Goal: Information Seeking & Learning: Find contact information

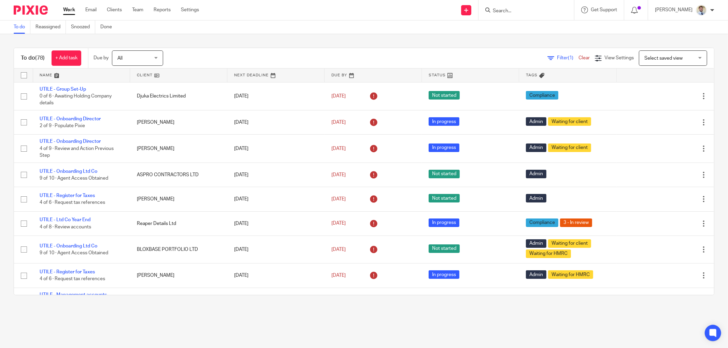
click at [507, 9] on input "Search" at bounding box center [522, 11] width 61 height 6
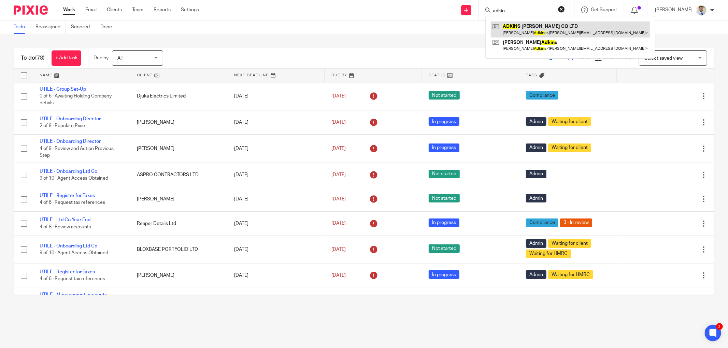
type input "adkin"
click at [519, 28] on link at bounding box center [569, 29] width 159 height 16
click at [170, 53] on div "All All Today Tomorrow This week Next week This month Next month All all" at bounding box center [141, 57] width 58 height 15
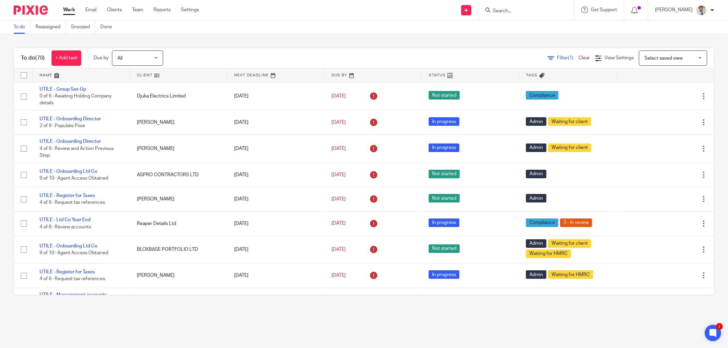
click at [536, 12] on input "Search" at bounding box center [522, 11] width 61 height 6
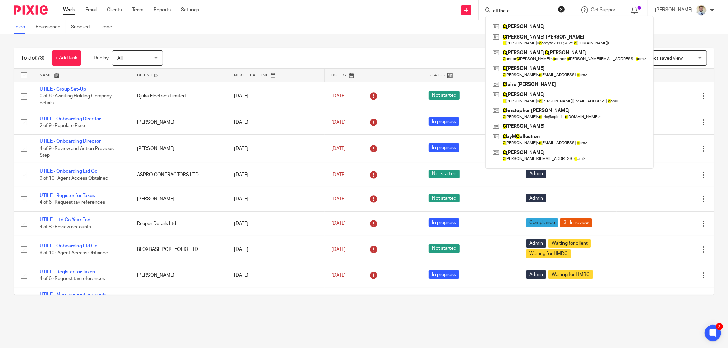
type input "all the c"
drag, startPoint x: 529, startPoint y: 6, endPoint x: 430, endPoint y: 5, distance: 99.3
click at [430, 5] on div "Send new email Create task Add client Request signature all the c C raig Blackf…" at bounding box center [468, 10] width 518 height 20
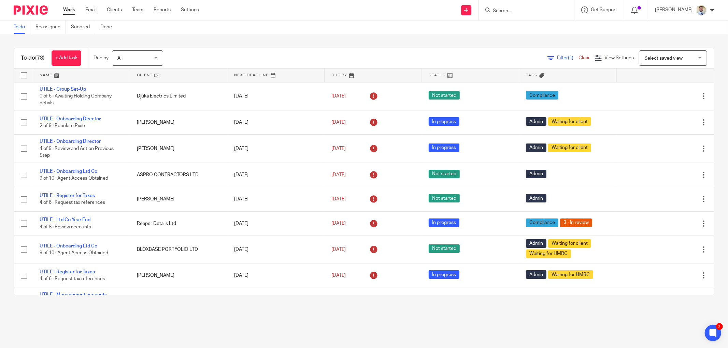
click at [507, 9] on input "Search" at bounding box center [522, 11] width 61 height 6
click at [519, 25] on link at bounding box center [547, 29] width 115 height 16
click at [533, 11] on input "corner" at bounding box center [522, 11] width 61 height 6
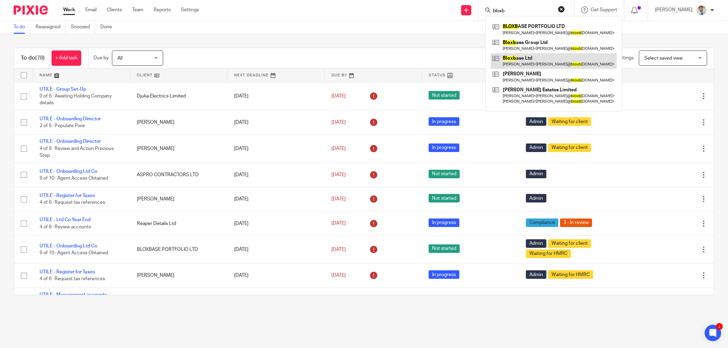
click at [534, 61] on link at bounding box center [553, 61] width 126 height 16
click at [528, 10] on input "bloxb" at bounding box center [522, 11] width 61 height 6
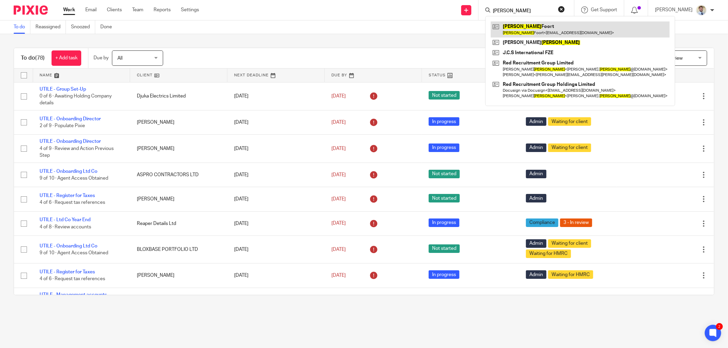
click at [547, 26] on link at bounding box center [579, 29] width 179 height 16
click at [525, 9] on input "martin" at bounding box center [522, 11] width 61 height 6
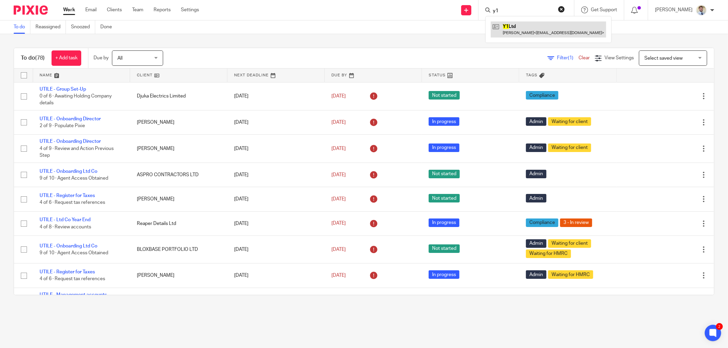
type input "y1"
click at [526, 29] on link at bounding box center [547, 29] width 115 height 16
click at [149, 311] on main "To do Reassigned Snoozed Done To do (78) + Add task Due by All All Today Tomorr…" at bounding box center [364, 174] width 728 height 348
click at [514, 29] on div "To do Reassigned Snoozed Done" at bounding box center [364, 27] width 728 height 14
click at [525, 10] on input "Search" at bounding box center [522, 11] width 61 height 6
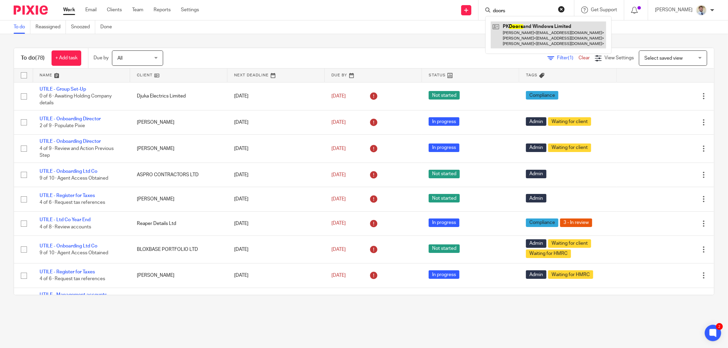
type input "doors"
click at [538, 33] on link at bounding box center [547, 34] width 115 height 27
drag, startPoint x: 370, startPoint y: 9, endPoint x: 361, endPoint y: 19, distance: 13.8
click at [365, 14] on div "Send new email Create task Add client Request signature doors PK Doors and Wind…" at bounding box center [468, 10] width 518 height 20
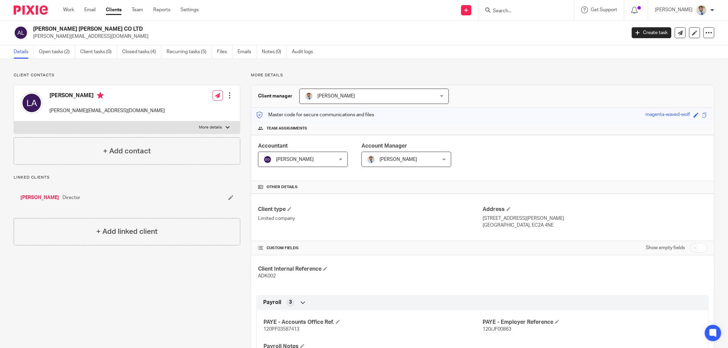
drag, startPoint x: 101, startPoint y: 29, endPoint x: 33, endPoint y: 31, distance: 67.2
click at [33, 31] on h2 "ADKINS SNEDDON CO LTD" at bounding box center [268, 29] width 470 height 7
copy h2 "[PERSON_NAME] [PERSON_NAME] CO LTD"
drag, startPoint x: 83, startPoint y: 39, endPoint x: 33, endPoint y: 40, distance: 50.2
click at [33, 40] on div "ADKINS SNEDDON CO LTD louis@leadgenfs.co.uk Create task Update from Companies H…" at bounding box center [364, 32] width 728 height 25
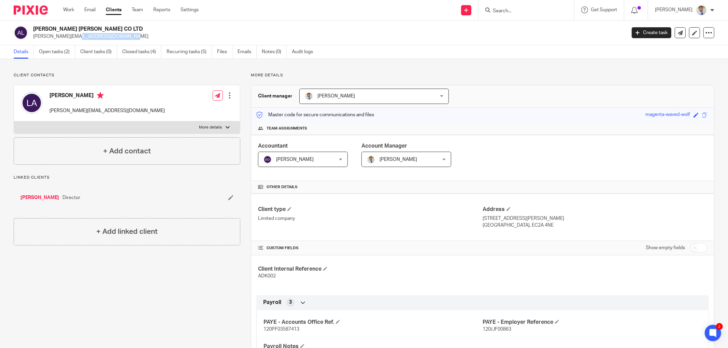
copy p "louis@leadgenfs.co.uk"
click at [137, 75] on p "Client contacts" at bounding box center [127, 75] width 226 height 5
click at [62, 53] on link "Open tasks (2)" at bounding box center [57, 51] width 36 height 13
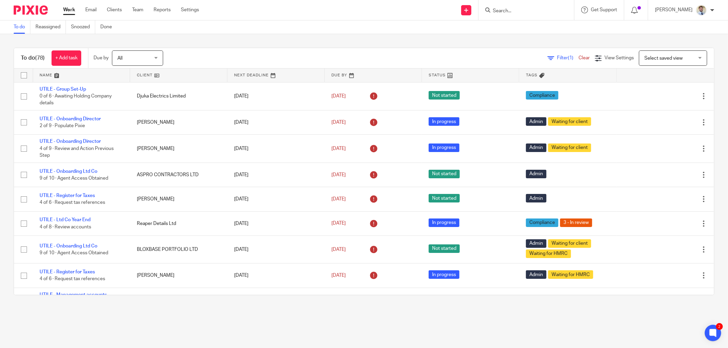
click at [527, 16] on div at bounding box center [526, 10] width 96 height 20
click at [526, 11] on input "Search" at bounding box center [522, 11] width 61 height 6
click at [525, 11] on input "Search" at bounding box center [522, 11] width 61 height 6
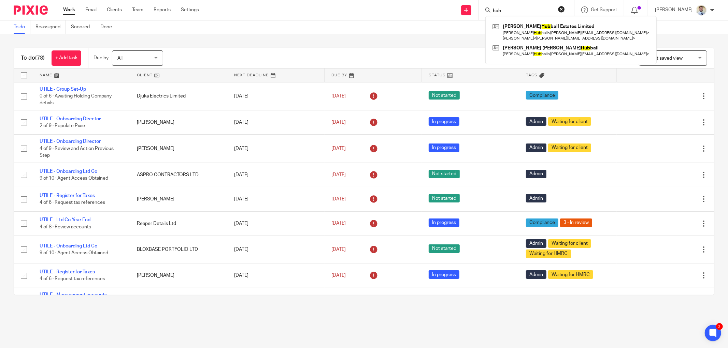
click at [527, 12] on input "hub" at bounding box center [522, 11] width 61 height 6
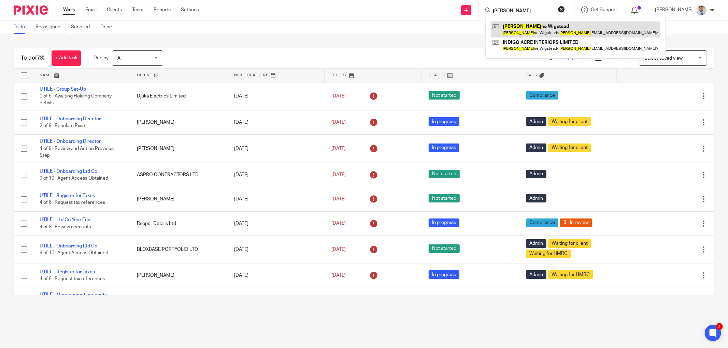
type input "yvon"
click at [525, 26] on link at bounding box center [575, 29] width 170 height 16
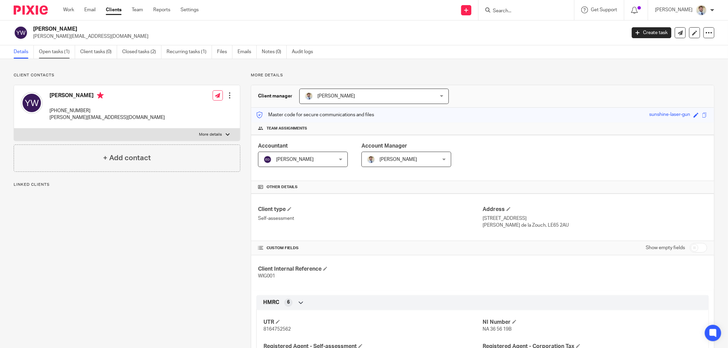
click at [56, 53] on link "Open tasks (1)" at bounding box center [57, 51] width 36 height 13
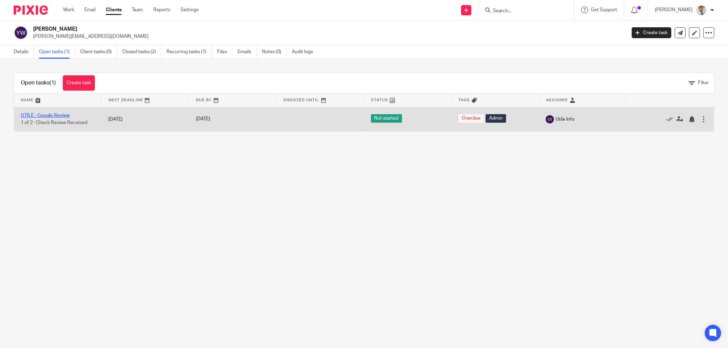
click at [43, 113] on td "UTILE - Google Review 1 of 2 · Check Review Received" at bounding box center [57, 119] width 87 height 24
click at [43, 115] on link "UTILE - Google Review" at bounding box center [45, 115] width 49 height 5
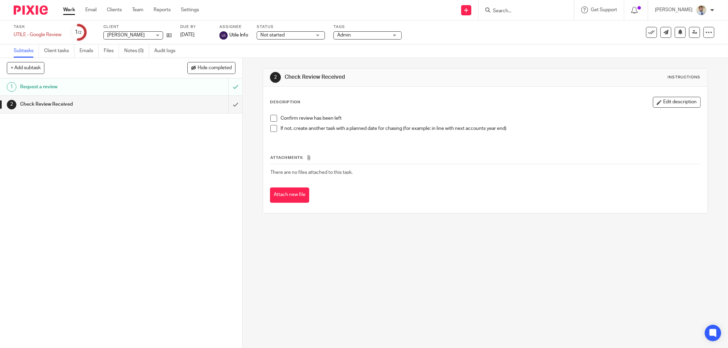
click at [74, 80] on link "1 Request a review" at bounding box center [114, 86] width 228 height 17
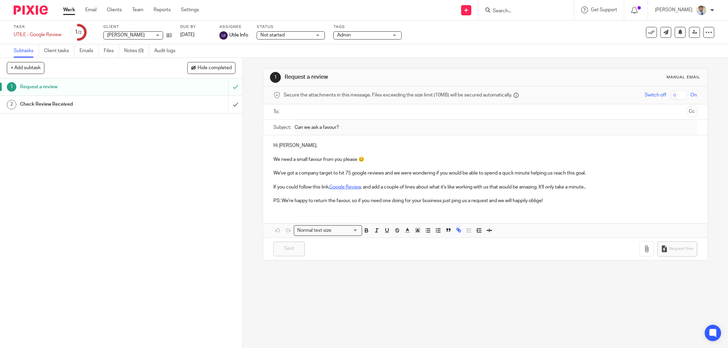
click at [348, 189] on link "Google Review" at bounding box center [344, 187] width 31 height 5
click at [349, 187] on link "Google Review" at bounding box center [344, 187] width 31 height 5
click at [341, 210] on button "Edit" at bounding box center [349, 212] width 16 height 11
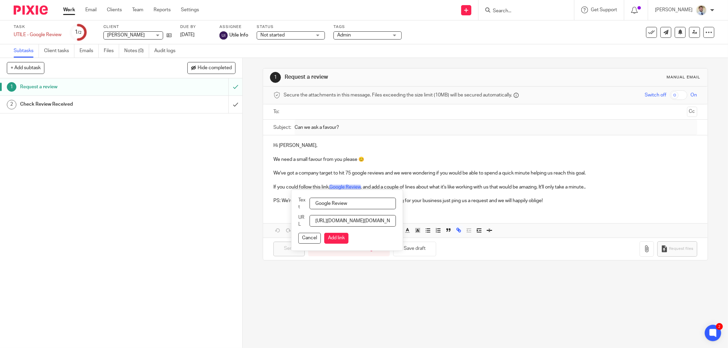
scroll to position [0, 750]
click at [343, 218] on input "https://urldefense.proofpoint.com/v2/url?u=https-3A__g.page_r_CQOePx-5F-2DvCscE…" at bounding box center [352, 221] width 86 height 12
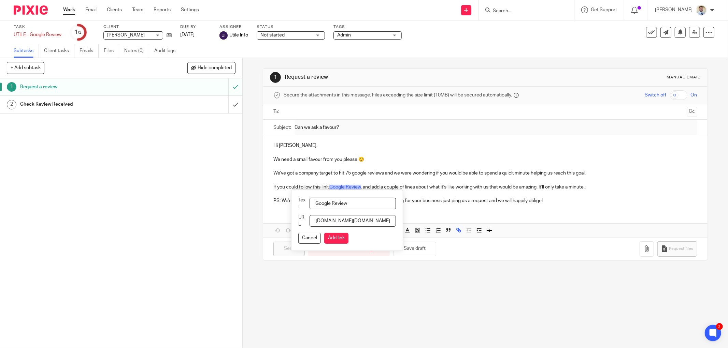
scroll to position [0, 0]
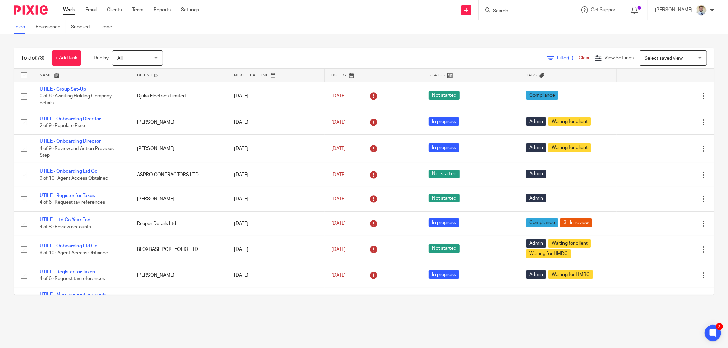
click at [529, 10] on input "Search" at bounding box center [522, 11] width 61 height 6
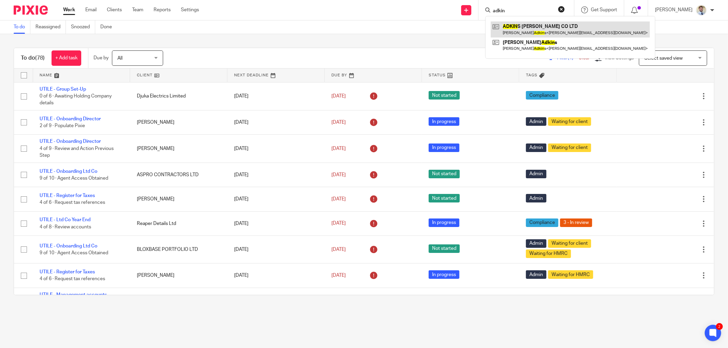
type input "adkin"
click at [524, 36] on link at bounding box center [569, 29] width 159 height 16
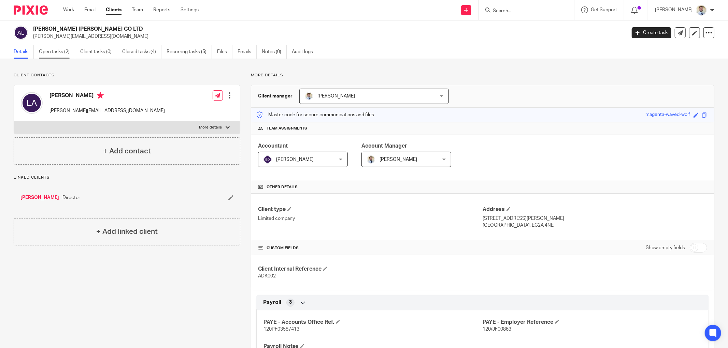
click at [67, 52] on link "Open tasks (2)" at bounding box center [57, 51] width 36 height 13
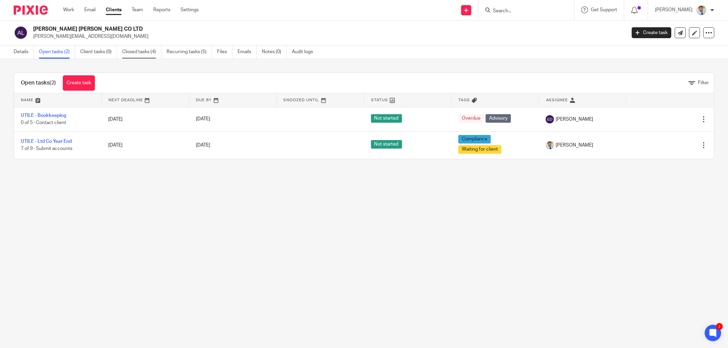
click at [136, 52] on link "Closed tasks (4)" at bounding box center [141, 51] width 39 height 13
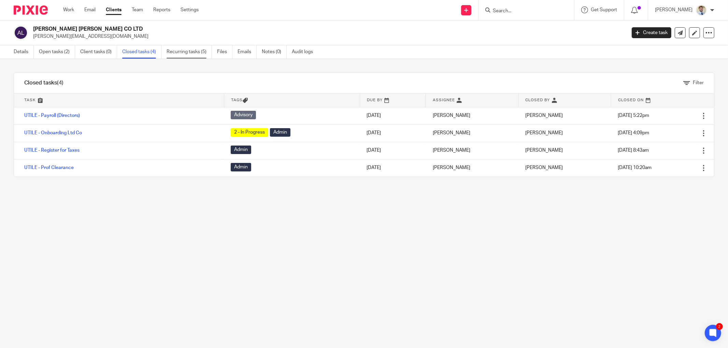
click at [190, 52] on link "Recurring tasks (5)" at bounding box center [188, 51] width 45 height 13
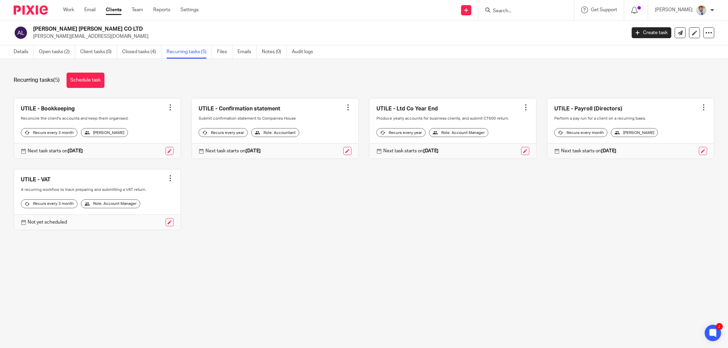
click at [108, 77] on div "Recurring tasks (5) Schedule task" at bounding box center [364, 80] width 700 height 15
click at [68, 53] on link "Open tasks (2)" at bounding box center [57, 51] width 36 height 13
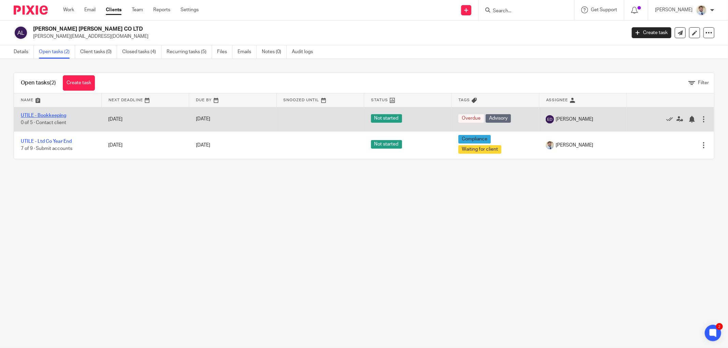
click at [40, 116] on link "UTILE - Bookkeeping" at bounding box center [43, 115] width 45 height 5
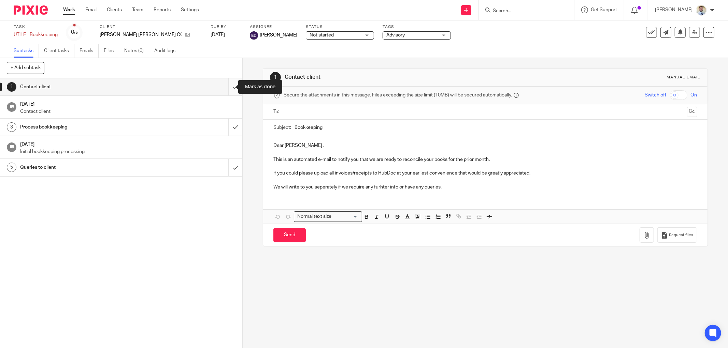
click at [226, 84] on input "submit" at bounding box center [121, 86] width 242 height 17
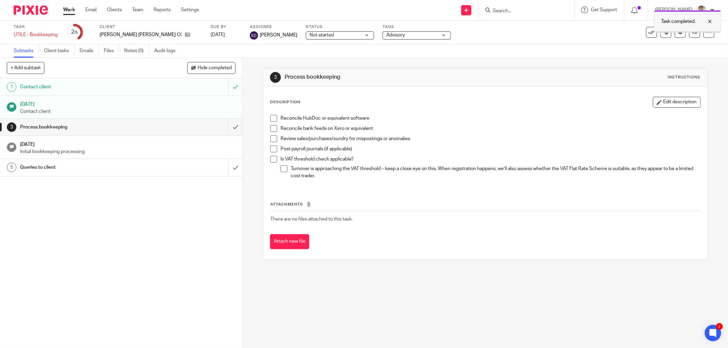
click at [712, 22] on div at bounding box center [704, 21] width 18 height 8
click at [692, 33] on icon at bounding box center [694, 32] width 5 height 5
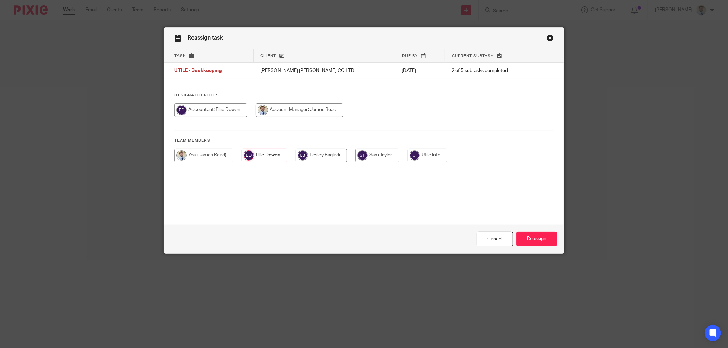
click at [328, 149] on input "radio" at bounding box center [321, 156] width 52 height 14
radio input "true"
click at [527, 238] on input "Reassign" at bounding box center [536, 239] width 41 height 15
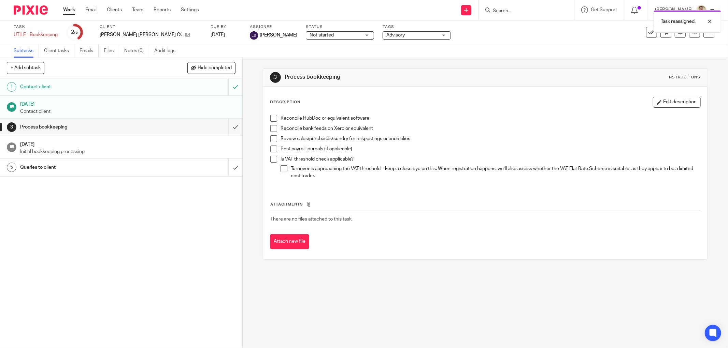
click at [256, 126] on div "3 Process bookkeeping Instructions Description Edit description Reconcile HubDo…" at bounding box center [485, 203] width 485 height 290
click at [288, 97] on div "Description Edit description Reconcile HubDoc or equivalent software Reconcile …" at bounding box center [485, 173] width 444 height 173
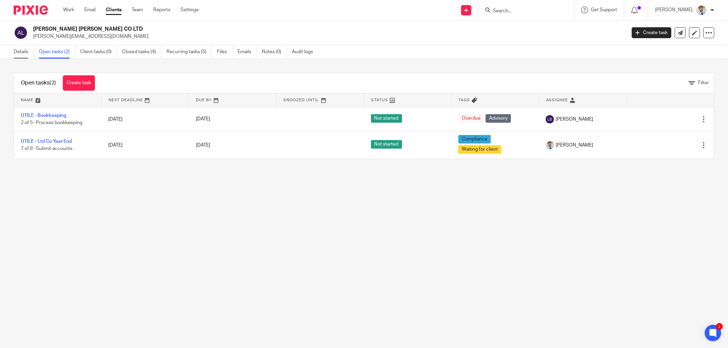
click at [17, 51] on link "Details" at bounding box center [24, 51] width 20 height 13
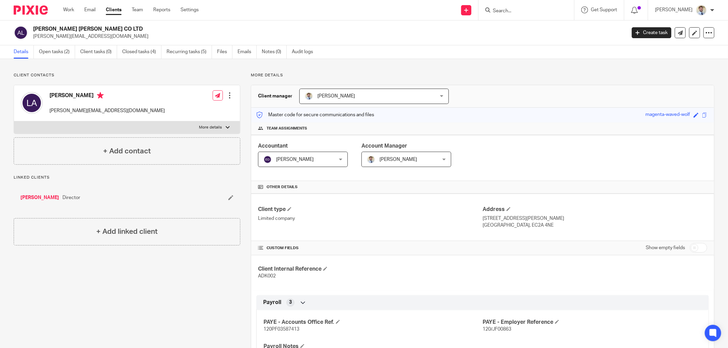
click at [34, 197] on link "[PERSON_NAME]" at bounding box center [39, 197] width 39 height 7
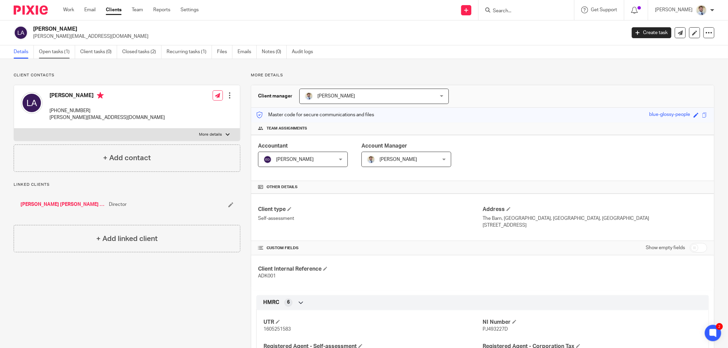
click at [67, 49] on link "Open tasks (1)" at bounding box center [57, 51] width 36 height 13
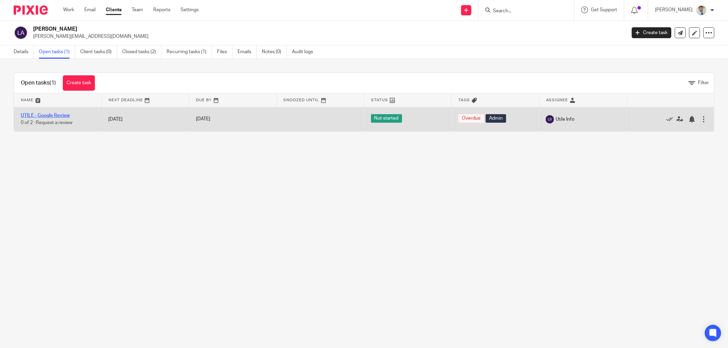
click at [50, 115] on link "UTILE - Google Review" at bounding box center [45, 115] width 49 height 5
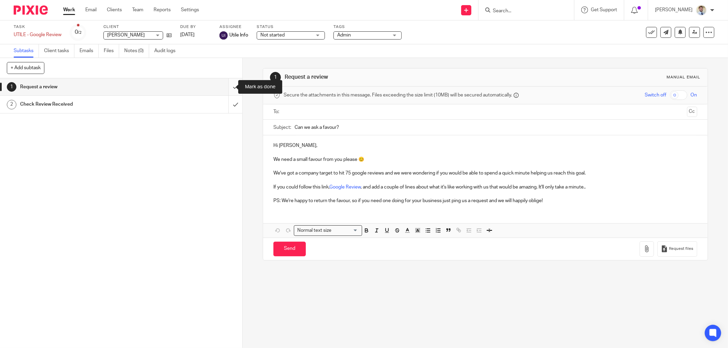
click at [228, 86] on input "submit" at bounding box center [121, 86] width 242 height 17
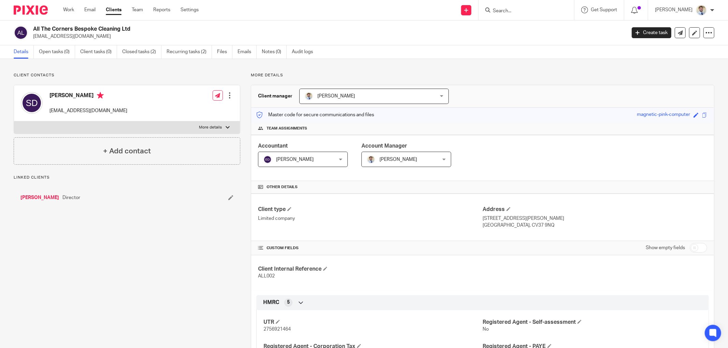
scroll to position [189, 0]
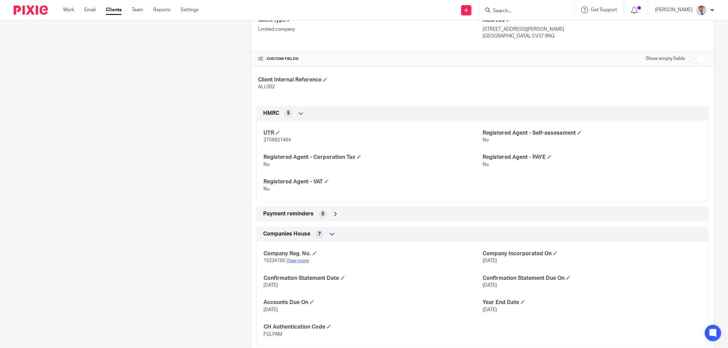
click at [288, 260] on link "View more" at bounding box center [297, 261] width 23 height 5
click at [56, 196] on div "Client contacts Shell Davies shell.davies@allthecornerscleaning.co.uk Edit cont…" at bounding box center [121, 189] width 237 height 613
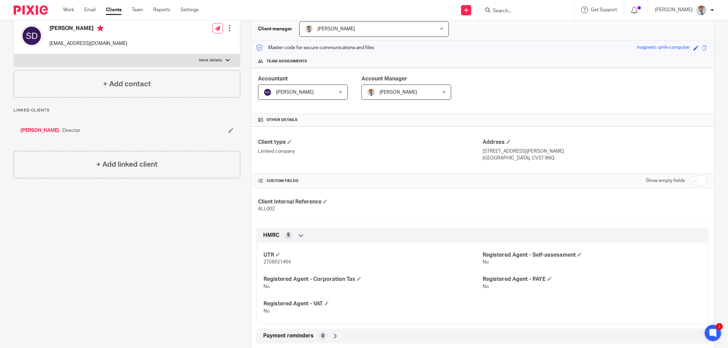
scroll to position [0, 0]
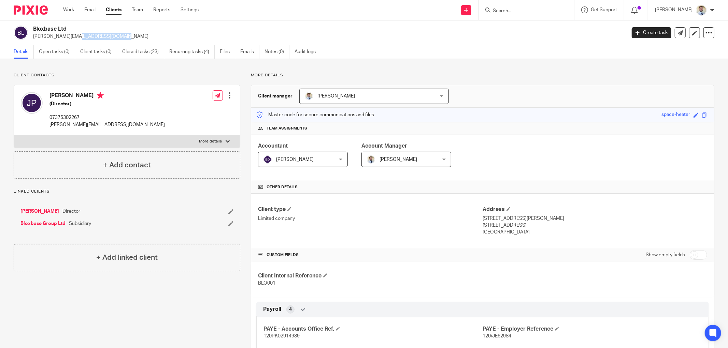
drag, startPoint x: 83, startPoint y: 34, endPoint x: 32, endPoint y: 38, distance: 51.3
click at [32, 38] on div "Bloxbase Ltd jon@bloxbase.co.uk" at bounding box center [317, 33] width 607 height 14
copy p "jon@bloxbase.co.uk"
click at [140, 77] on p "Client contacts" at bounding box center [127, 75] width 226 height 5
click at [522, 14] on div at bounding box center [526, 10] width 96 height 20
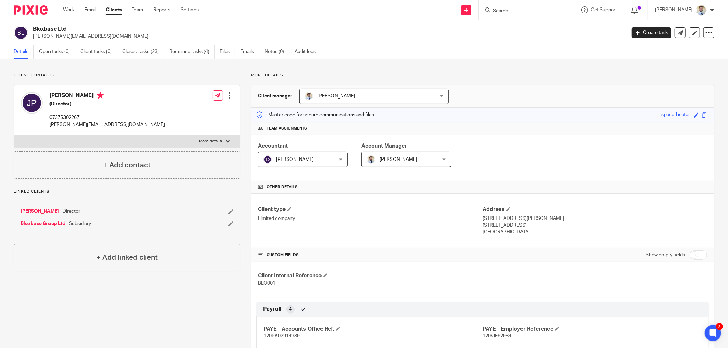
click at [520, 12] on input "Search" at bounding box center [522, 11] width 61 height 6
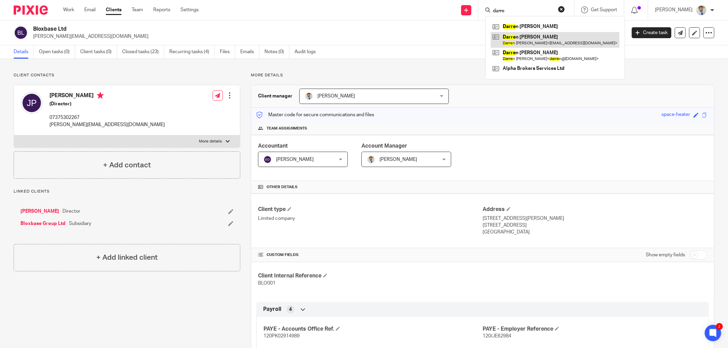
type input "darre"
click at [522, 40] on link at bounding box center [554, 40] width 129 height 16
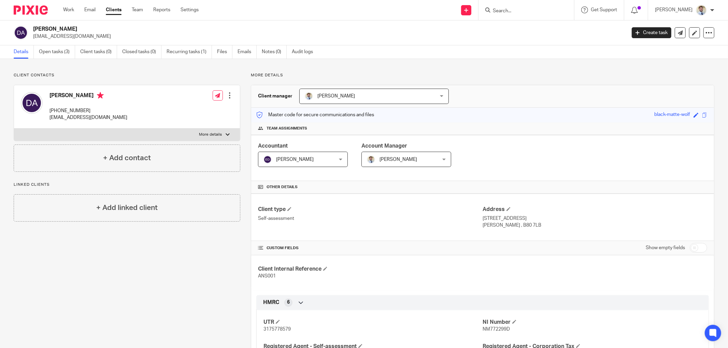
drag, startPoint x: 94, startPoint y: 38, endPoint x: 33, endPoint y: 36, distance: 60.7
click at [33, 36] on p "stumpydarren@gmail.com" at bounding box center [327, 36] width 588 height 7
copy p "stumpydarren@gmail.com"
click at [525, 9] on input "Search" at bounding box center [522, 11] width 61 height 6
type input "kyze"
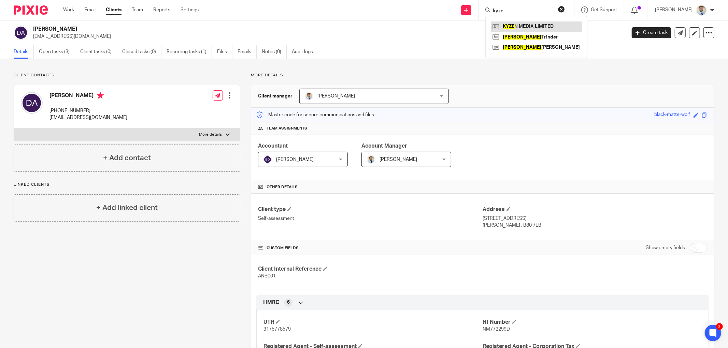
click at [532, 28] on link at bounding box center [535, 26] width 91 height 10
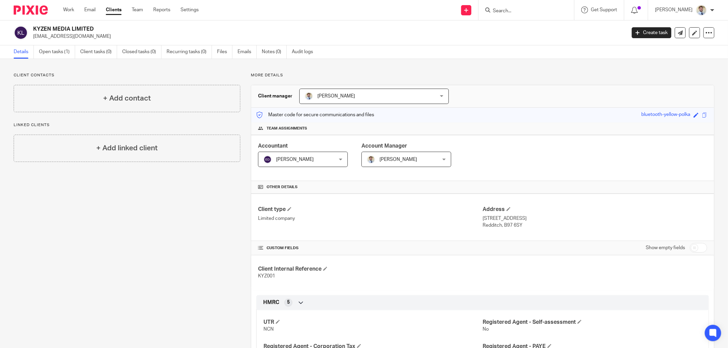
drag, startPoint x: 65, startPoint y: 36, endPoint x: 33, endPoint y: 37, distance: 32.8
click at [33, 37] on p "[EMAIL_ADDRESS][DOMAIN_NAME]" at bounding box center [327, 36] width 588 height 7
copy p "[EMAIL_ADDRESS][DOMAIN_NAME]"
click at [156, 27] on h2 "KYZEN MEDIA LIMITED" at bounding box center [268, 29] width 470 height 7
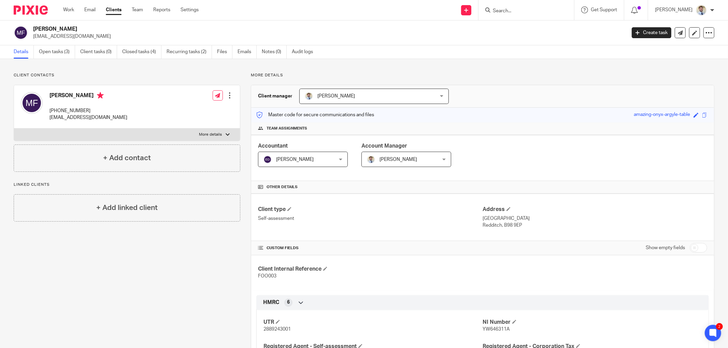
click at [74, 36] on p "harryman321@live.com" at bounding box center [327, 36] width 588 height 7
copy main "harryman321@live.com Create task Update from Companies House Export data Merge …"
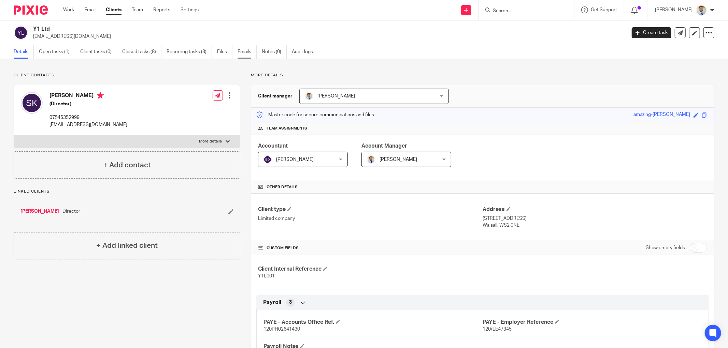
click at [246, 49] on link "Emails" at bounding box center [246, 51] width 19 height 13
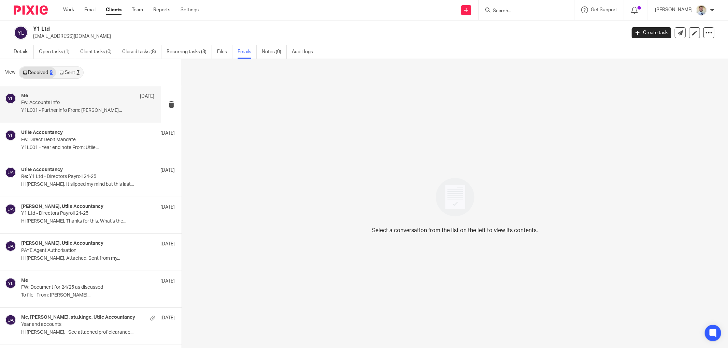
click at [63, 111] on p "Y1L001 - Further info From: Stuart..." at bounding box center [87, 111] width 133 height 6
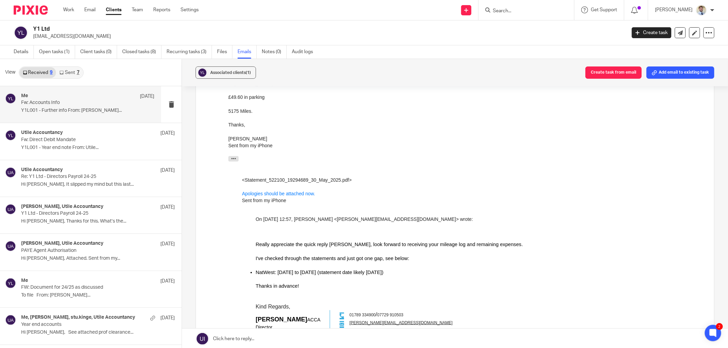
scroll to position [227, 0]
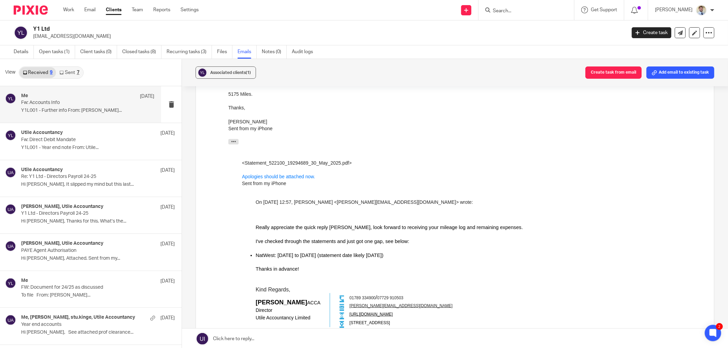
click at [660, 72] on button "Add email to existing task" at bounding box center [680, 73] width 68 height 12
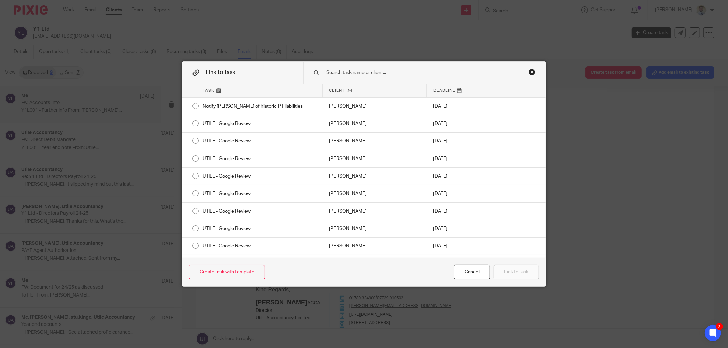
click at [347, 69] on div at bounding box center [424, 72] width 242 height 21
click at [347, 72] on input "text" at bounding box center [417, 73] width 185 height 8
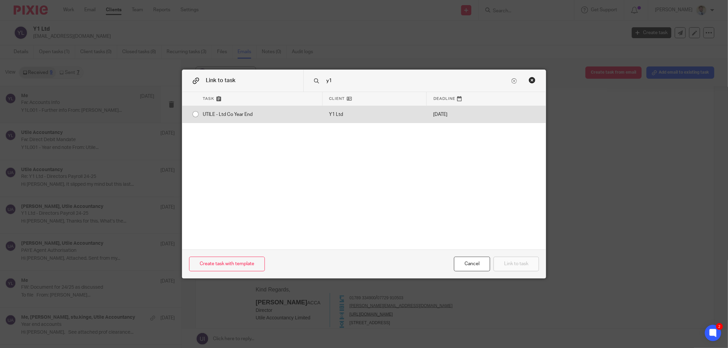
type input "y1"
drag, startPoint x: 231, startPoint y: 117, endPoint x: 253, endPoint y: 122, distance: 22.8
click at [231, 117] on div "UTILE - Ltd Co Year End" at bounding box center [259, 114] width 126 height 17
radio input "true"
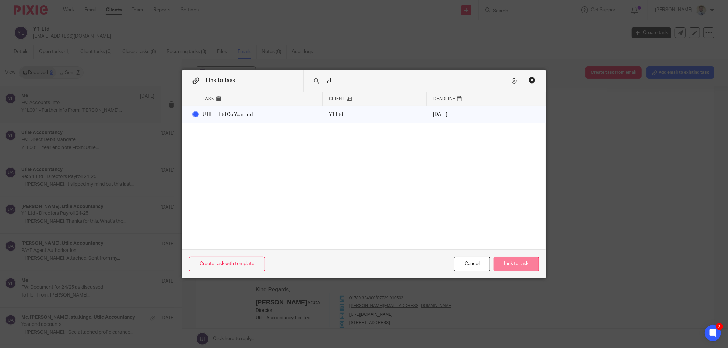
click at [510, 258] on button "Link to task" at bounding box center [515, 264] width 45 height 15
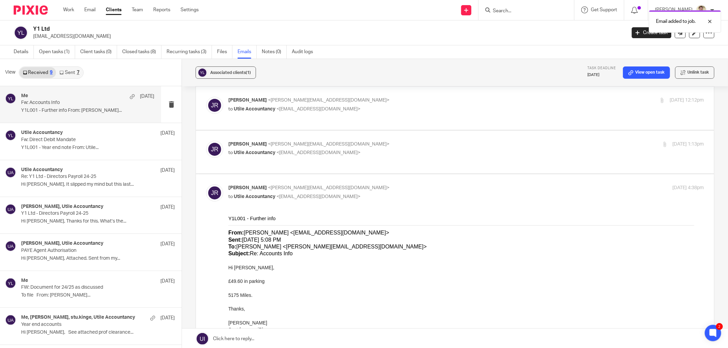
scroll to position [0, 0]
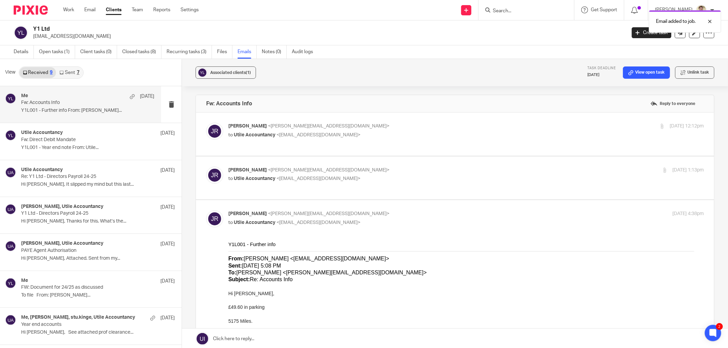
click at [369, 182] on p "to Utile Accountancy <info@utileaccountancy.co.uk>" at bounding box center [386, 178] width 317 height 7
checkbox input "true"
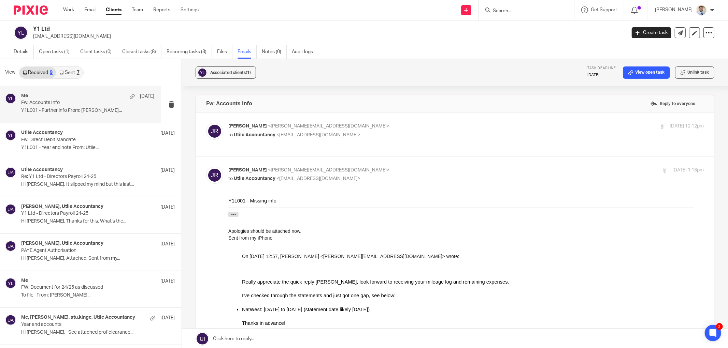
click at [381, 129] on p "James Read <james@utileaccountancy.co.uk>" at bounding box center [386, 126] width 317 height 7
checkbox input "true"
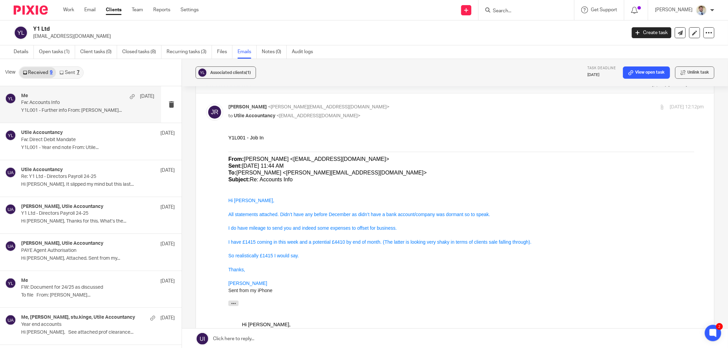
scroll to position [38, 0]
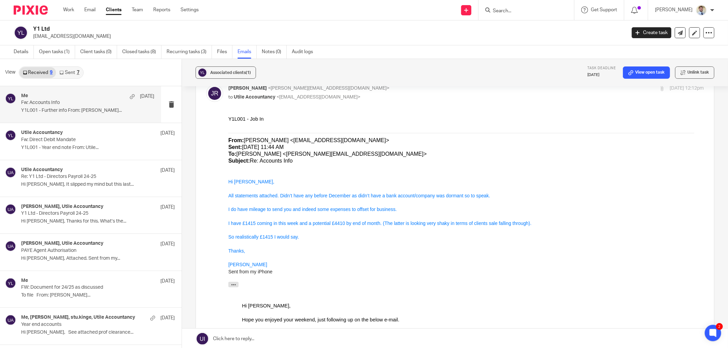
click at [247, 248] on div "Thanks," at bounding box center [465, 250] width 475 height 7
click at [352, 224] on div "I have £1415 coming in this week and a potential £4410 by end of month. (The la…" at bounding box center [465, 223] width 475 height 7
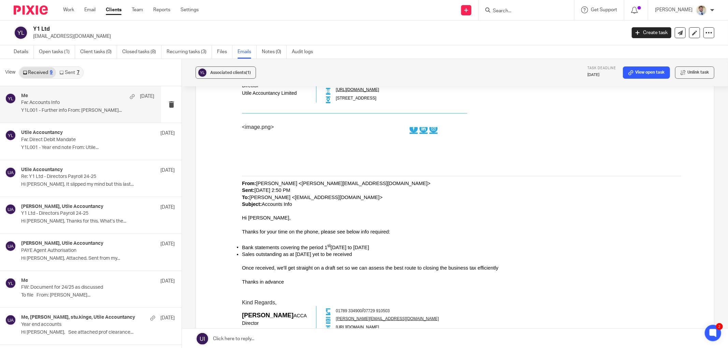
scroll to position [151, 0]
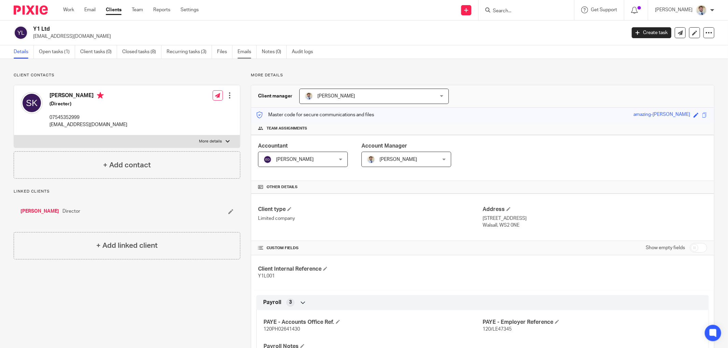
click at [241, 49] on link "Emails" at bounding box center [246, 51] width 19 height 13
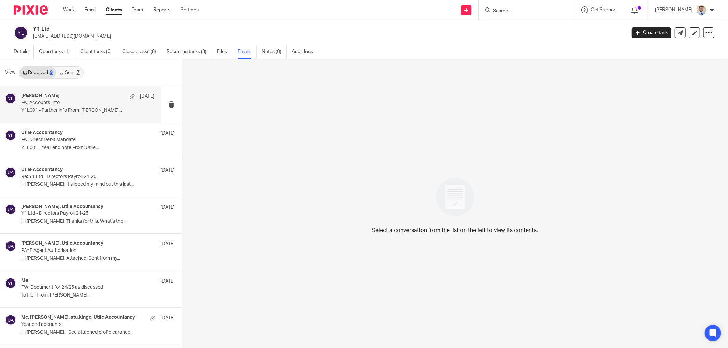
click at [72, 108] on p "Y1L001 - Further info From: [PERSON_NAME]..." at bounding box center [87, 111] width 133 height 6
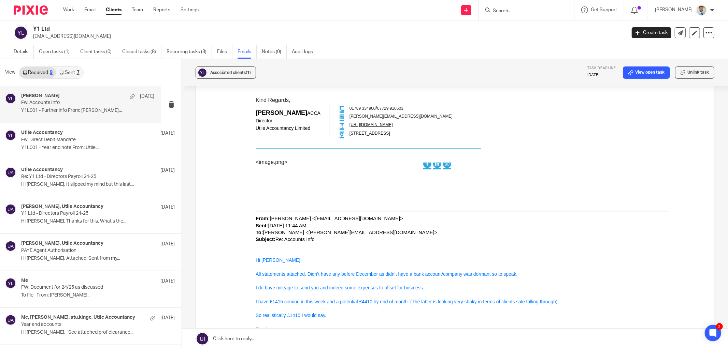
scroll to position [455, 0]
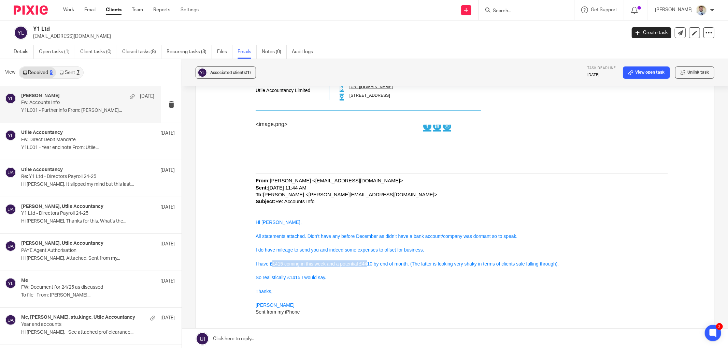
drag, startPoint x: 271, startPoint y: 264, endPoint x: 367, endPoint y: 262, distance: 95.5
click at [367, 262] on div "I have £1415 coming in this week and a potential £4410 by end of month. (The la…" at bounding box center [465, 264] width 421 height 7
click at [368, 264] on div "I have £1415 coming in this week and a potential £4410 by end of month. (The la…" at bounding box center [465, 264] width 421 height 7
click at [363, 263] on div "I have £1415 coming in this week and a potential £4410 by end of month. (The la…" at bounding box center [465, 264] width 421 height 7
click at [232, 248] on div "Y1L001 - Further info From: [PERSON_NAME] <[EMAIL_ADDRESS][DOMAIN_NAME]> Sent: …" at bounding box center [465, 278] width 475 height 982
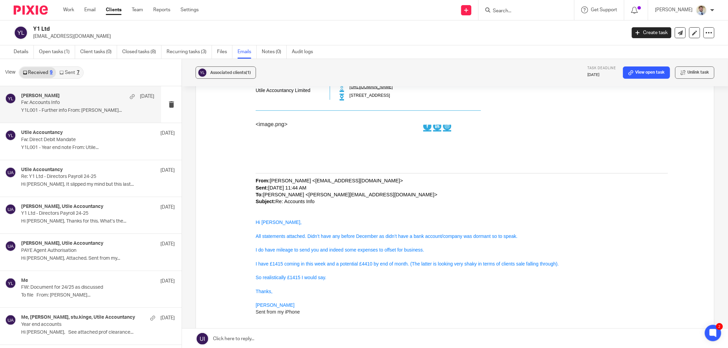
click at [345, 36] on p "[EMAIL_ADDRESS][DOMAIN_NAME]" at bounding box center [327, 36] width 588 height 7
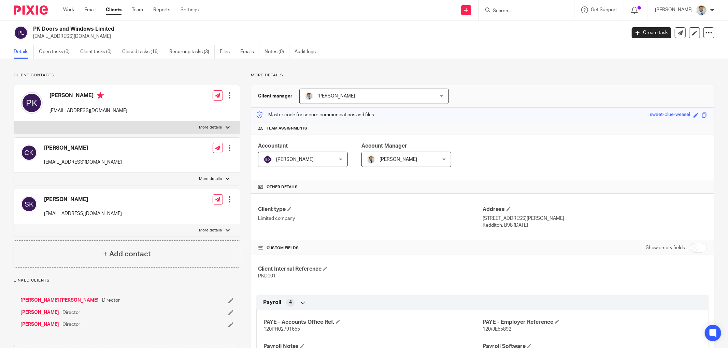
drag, startPoint x: 0, startPoint y: 0, endPoint x: 32, endPoint y: 38, distance: 49.8
click at [32, 38] on div "PK Doors and Windows Limited [EMAIL_ADDRESS][DOMAIN_NAME]" at bounding box center [317, 33] width 607 height 14
copy p "[EMAIL_ADDRESS][DOMAIN_NAME]"
click at [129, 79] on div "Client contacts [PERSON_NAME] [EMAIL_ADDRESS][DOMAIN_NAME] Edit contact Create …" at bounding box center [127, 170] width 226 height 195
click at [510, 8] on input "Search" at bounding box center [522, 11] width 61 height 6
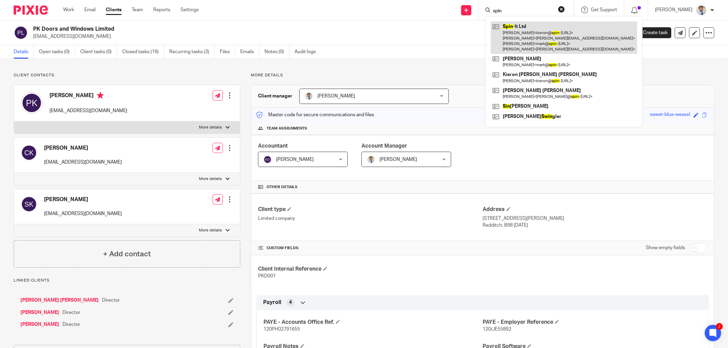
type input "spin"
click at [534, 45] on link at bounding box center [563, 37] width 146 height 32
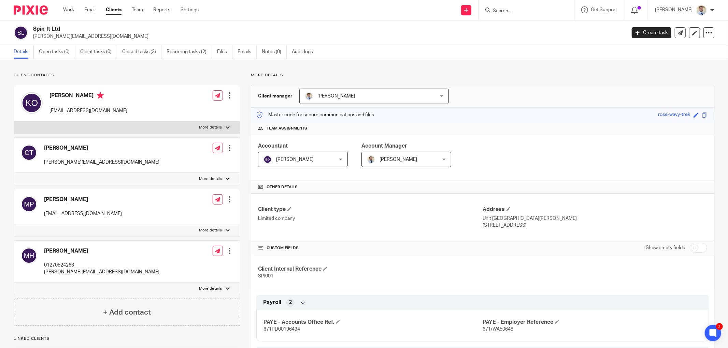
click at [44, 37] on p "[PERSON_NAME][EMAIL_ADDRESS][DOMAIN_NAME]" at bounding box center [327, 36] width 588 height 7
copy main "[PERSON_NAME][EMAIL_ADDRESS][DOMAIN_NAME] Create task Update from Companies Hou…"
drag, startPoint x: 88, startPoint y: 216, endPoint x: 43, endPoint y: 213, distance: 44.7
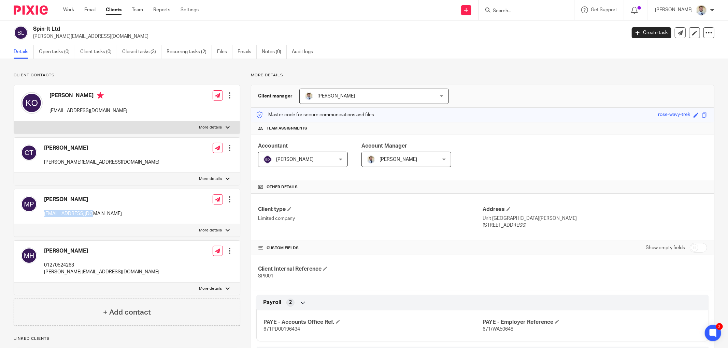
click at [43, 213] on div "[PERSON_NAME] [EMAIL_ADDRESS][DOMAIN_NAME] Edit contact Create client from cont…" at bounding box center [127, 206] width 226 height 35
copy p "[EMAIL_ADDRESS][DOMAIN_NAME]"
click at [158, 86] on div "[PERSON_NAME] [EMAIL_ADDRESS][DOMAIN_NAME] Edit contact Create client from cont…" at bounding box center [127, 103] width 226 height 36
